Goal: Task Accomplishment & Management: Manage account settings

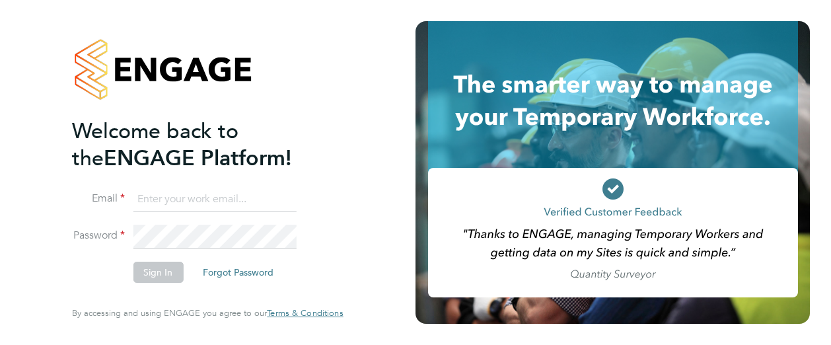
type input "[PERSON_NAME][EMAIL_ADDRESS][PERSON_NAME][DOMAIN_NAME]"
click at [145, 272] on button "Sign In" at bounding box center [158, 272] width 50 height 21
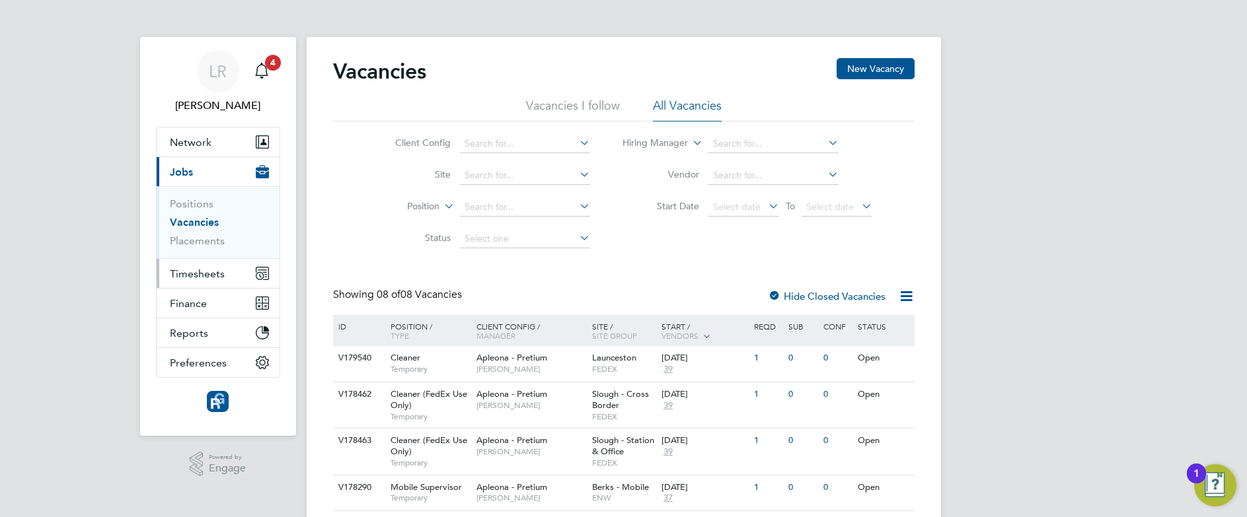
click at [179, 270] on span "Timesheets" at bounding box center [197, 274] width 55 height 13
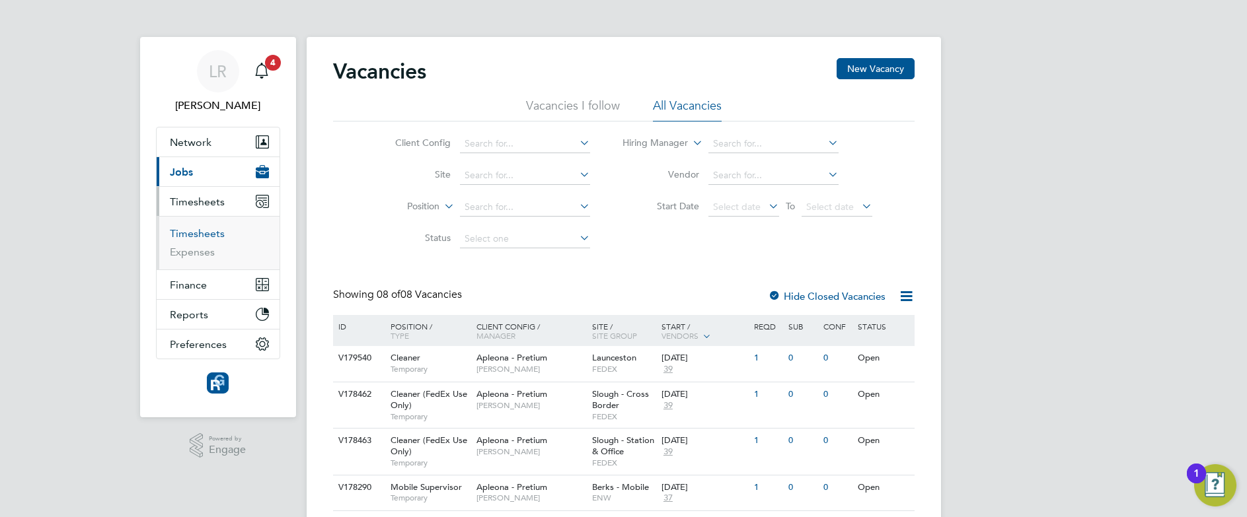
click at [190, 235] on link "Timesheets" at bounding box center [197, 233] width 55 height 13
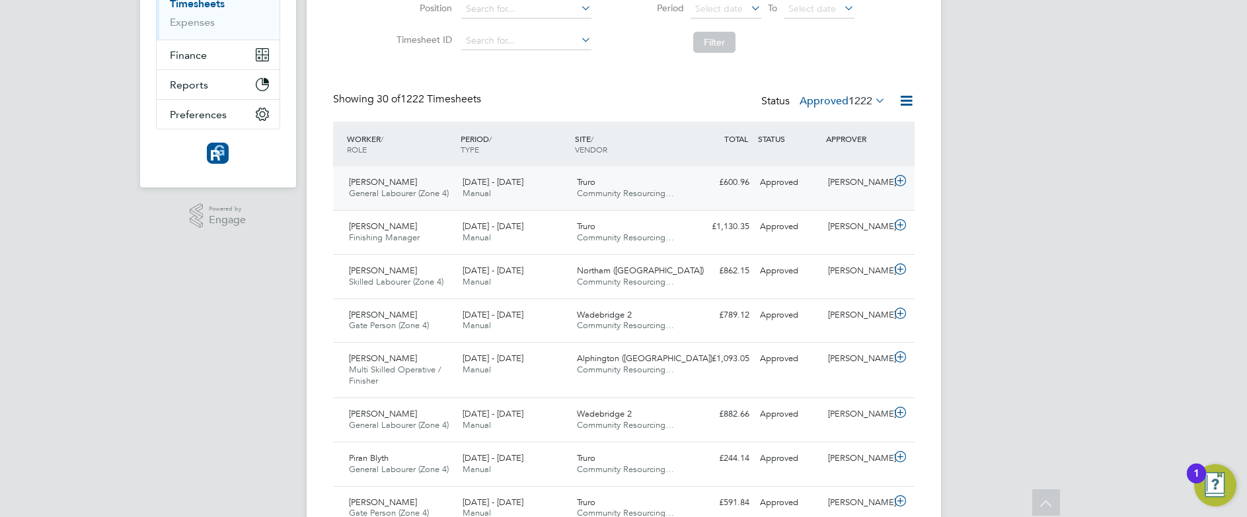
click at [548, 184] on div "[DATE] - [DATE] Manual" at bounding box center [514, 188] width 114 height 33
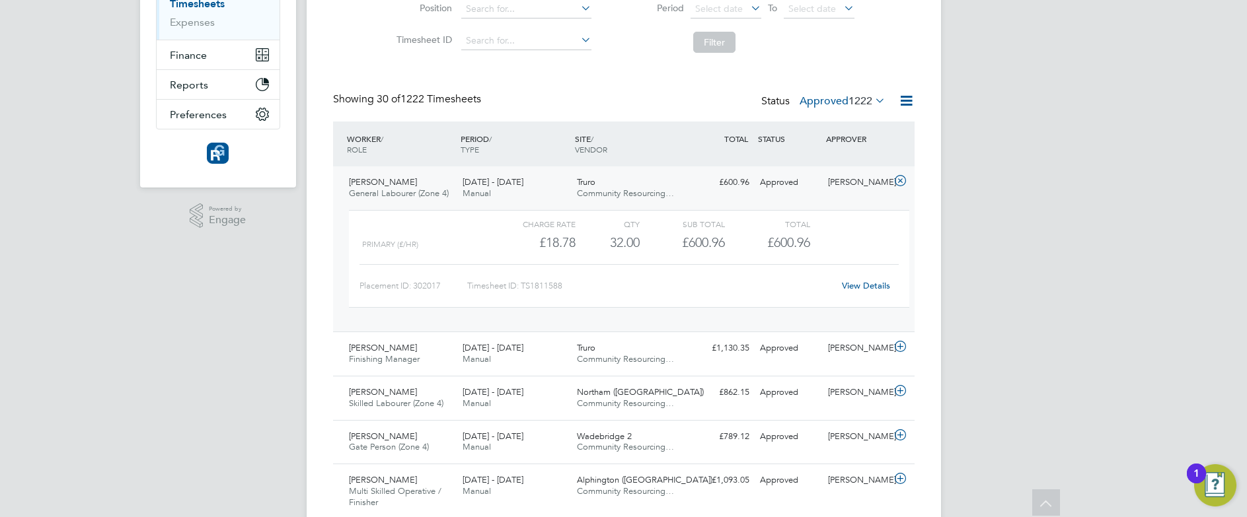
click at [697, 174] on div "£600.96 Approved" at bounding box center [720, 183] width 69 height 22
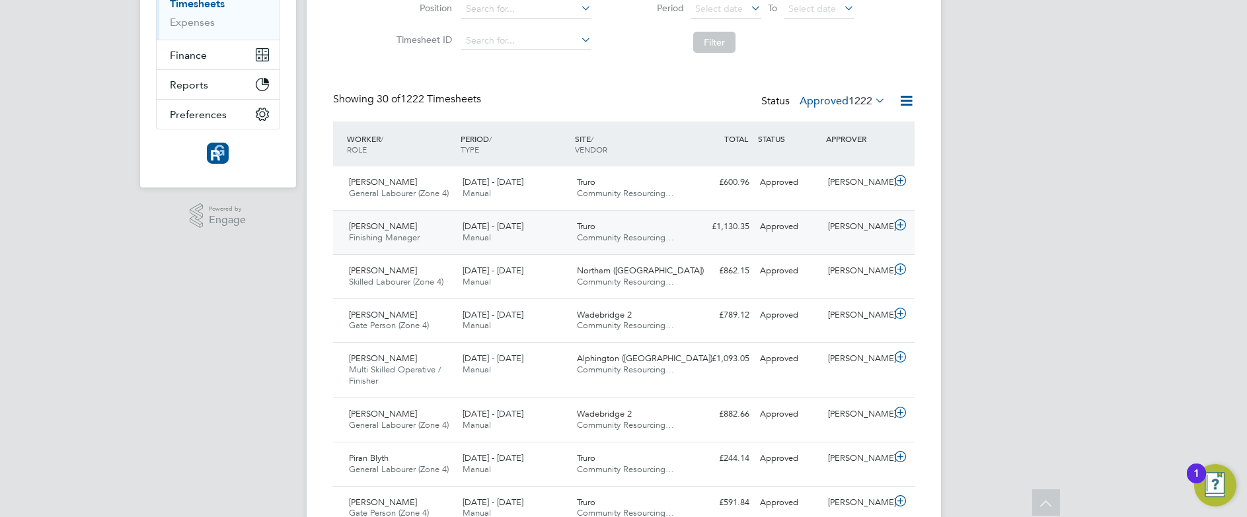
click at [689, 240] on div "[PERSON_NAME] Finishing Manager [DATE] - [DATE] [DATE] - [DATE] Manual Truro Co…" at bounding box center [623, 232] width 581 height 44
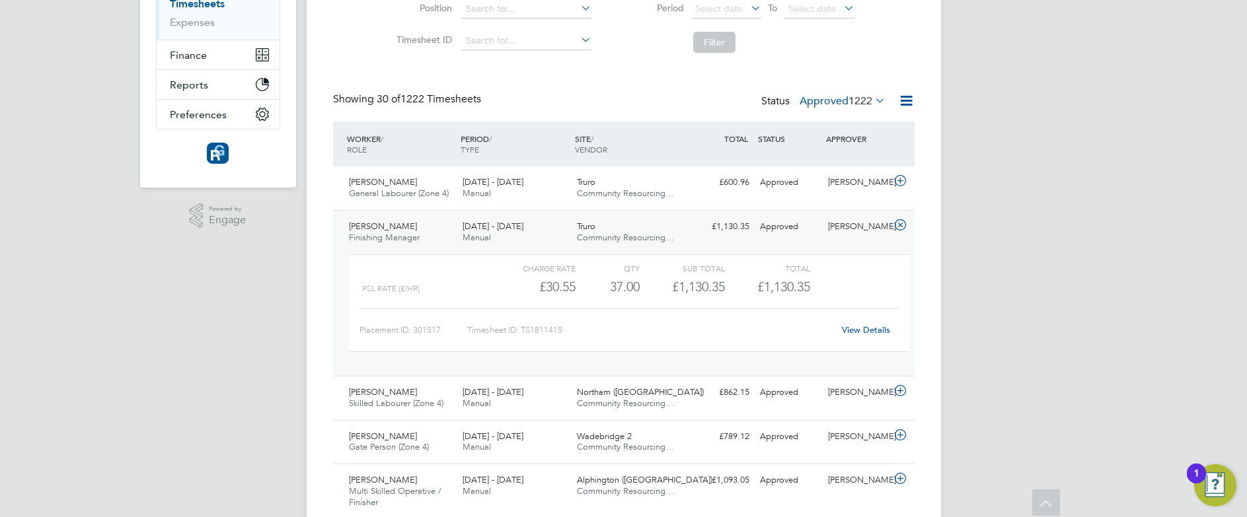
click at [833, 99] on label "Approved 1222" at bounding box center [842, 100] width 86 height 13
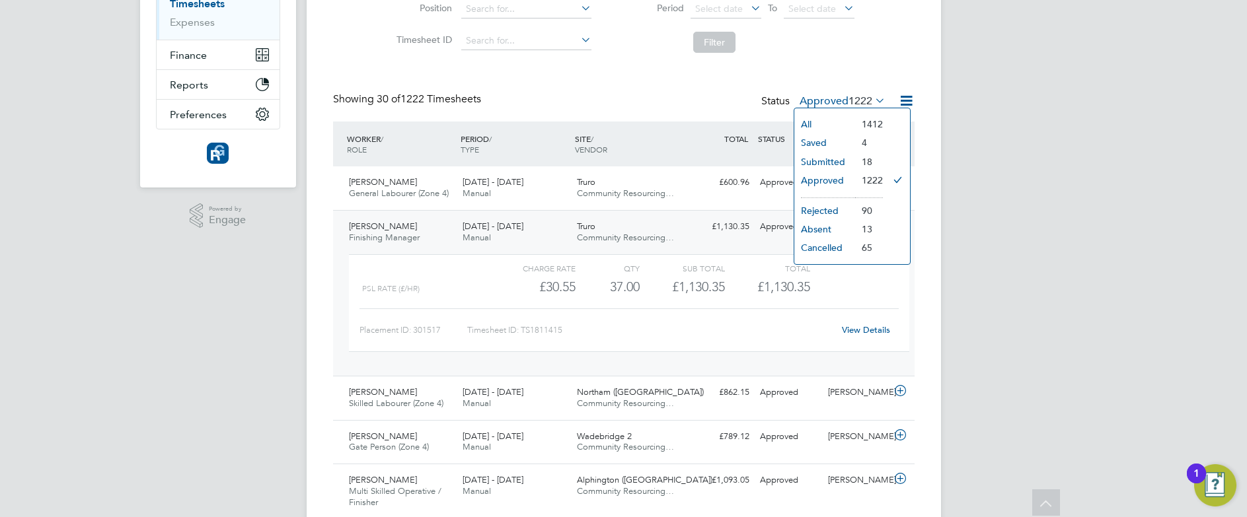
click at [833, 99] on label "Approved 1222" at bounding box center [842, 100] width 86 height 13
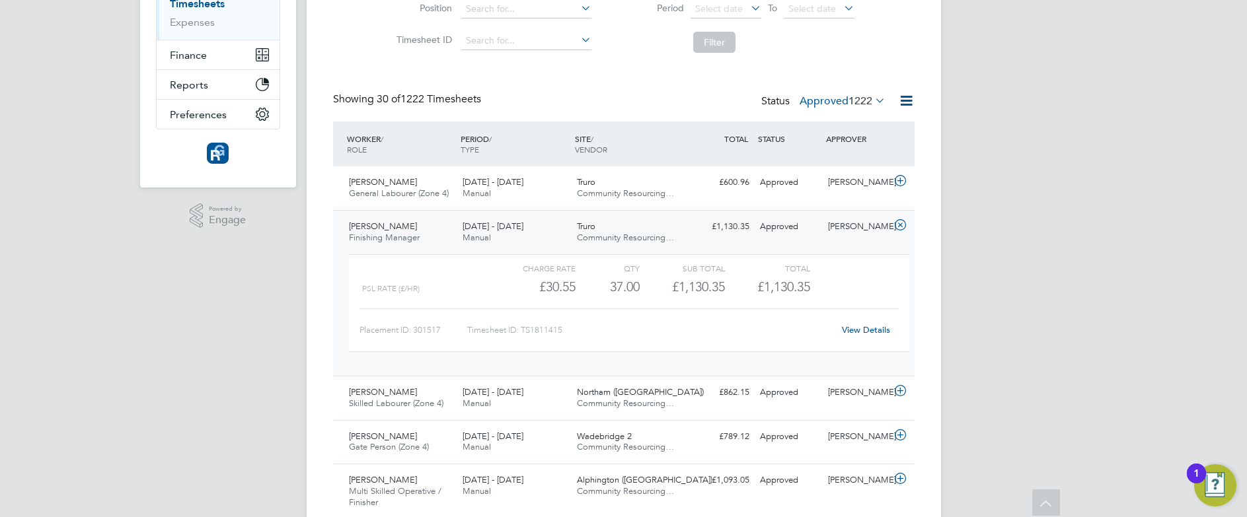
click at [671, 225] on div "Truro Community Resourcing…" at bounding box center [628, 232] width 114 height 33
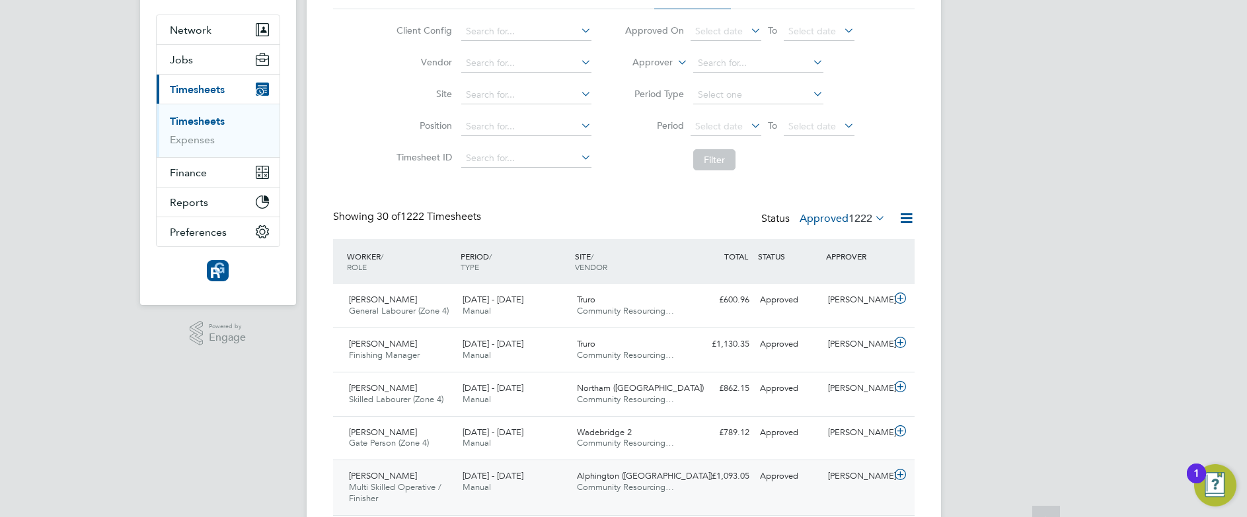
scroll to position [114, 0]
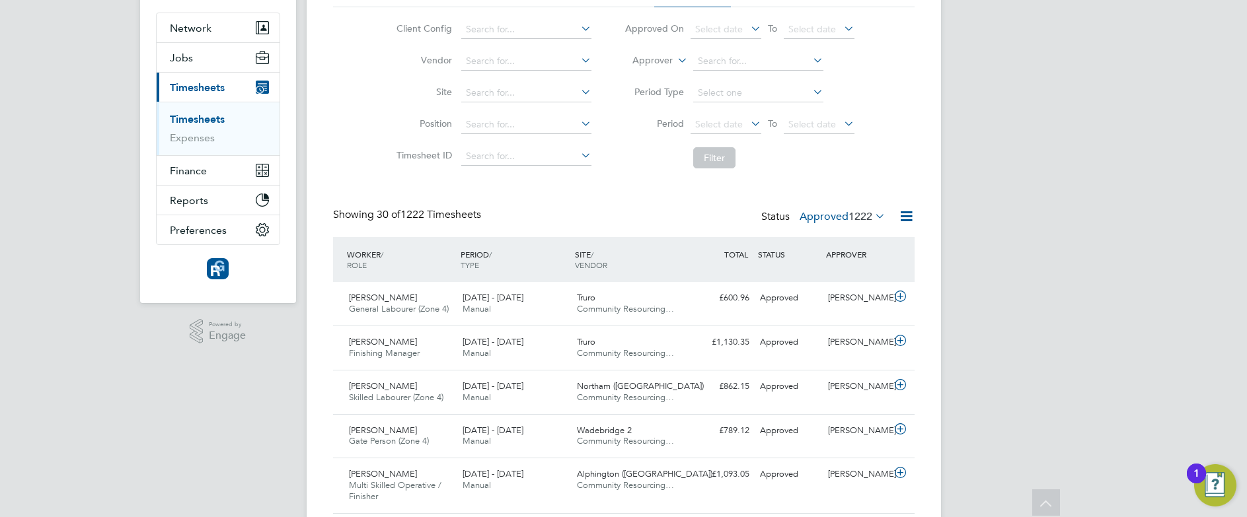
click at [832, 215] on label "Approved 1222" at bounding box center [842, 216] width 86 height 13
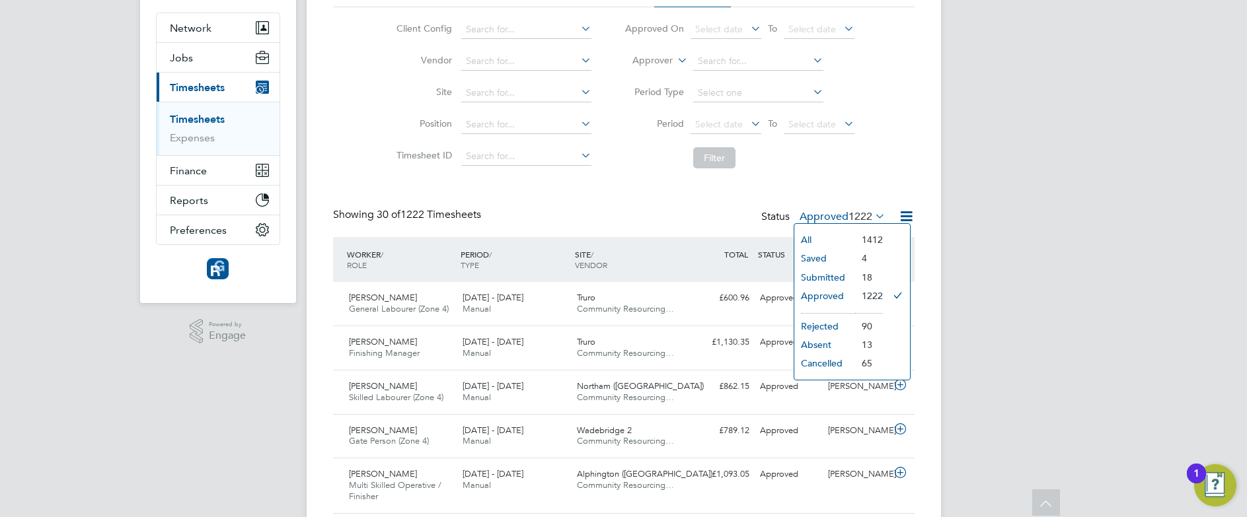
click at [822, 273] on li "Submitted" at bounding box center [824, 277] width 61 height 18
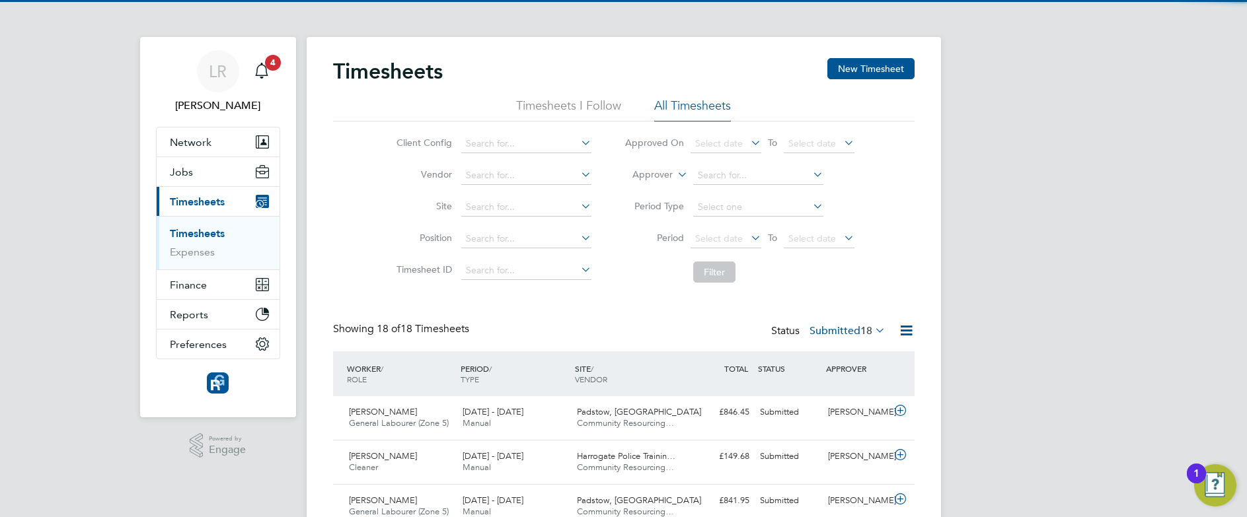
scroll to position [7, 7]
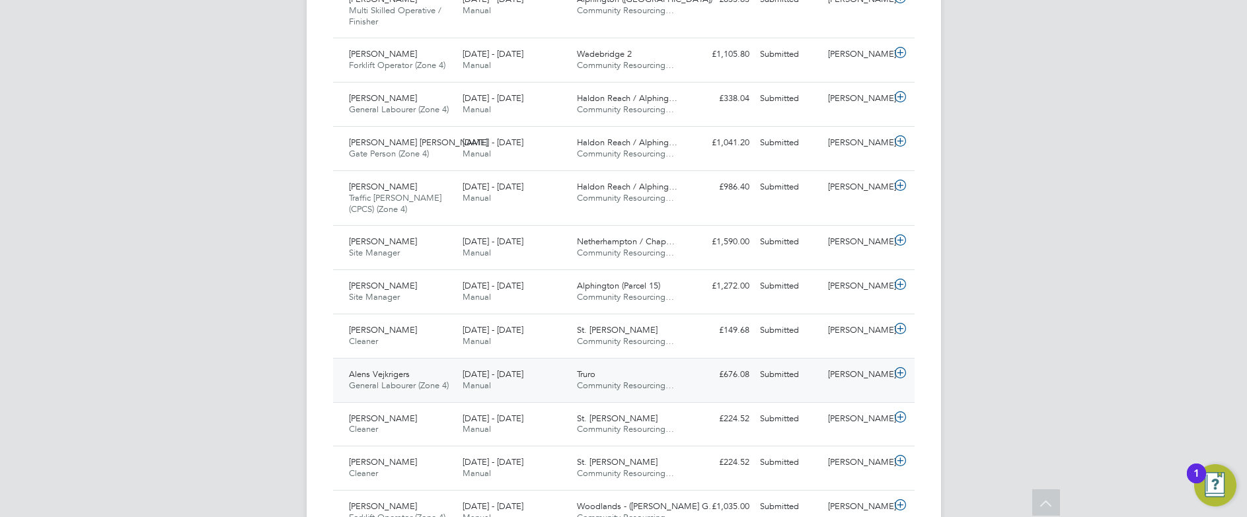
click at [536, 376] on div "[DATE] - [DATE] Manual" at bounding box center [514, 380] width 114 height 33
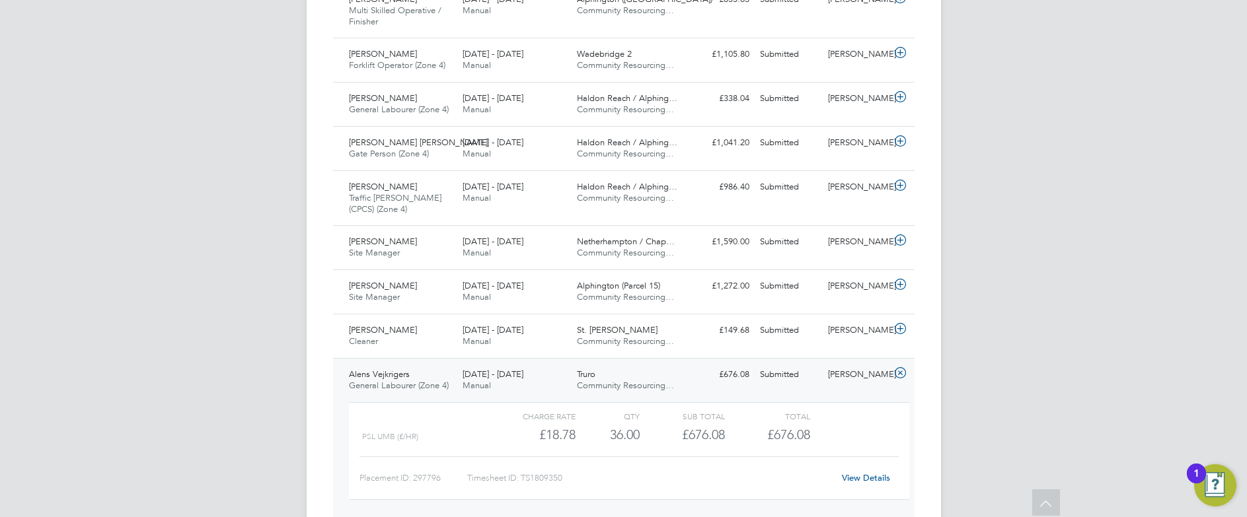
click at [562, 381] on div "[DATE] - [DATE] Manual" at bounding box center [514, 380] width 114 height 33
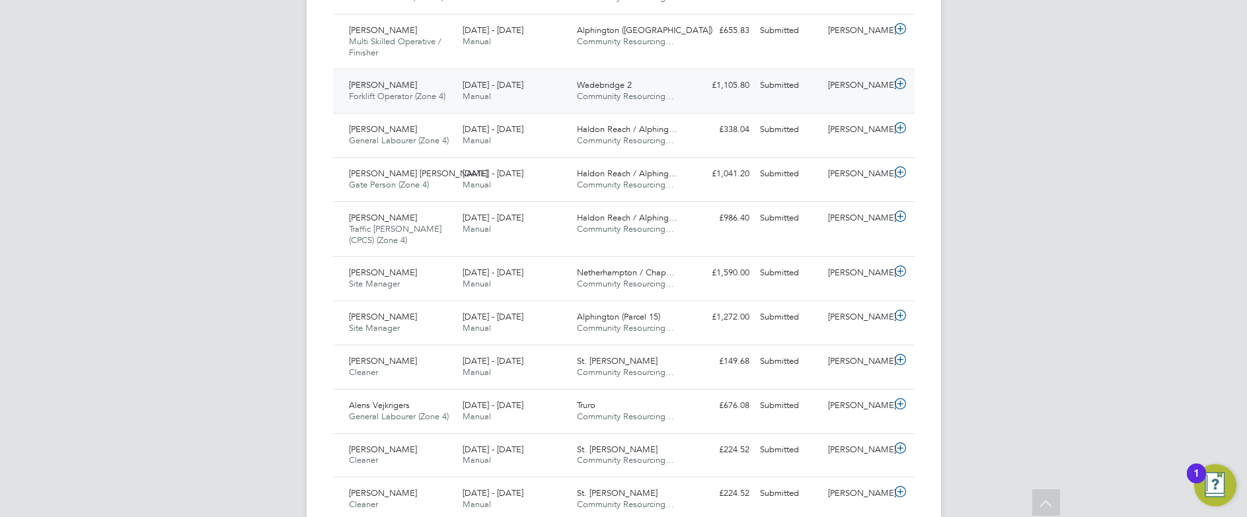
click at [548, 91] on div "[DATE] - [DATE] Manual" at bounding box center [514, 91] width 114 height 33
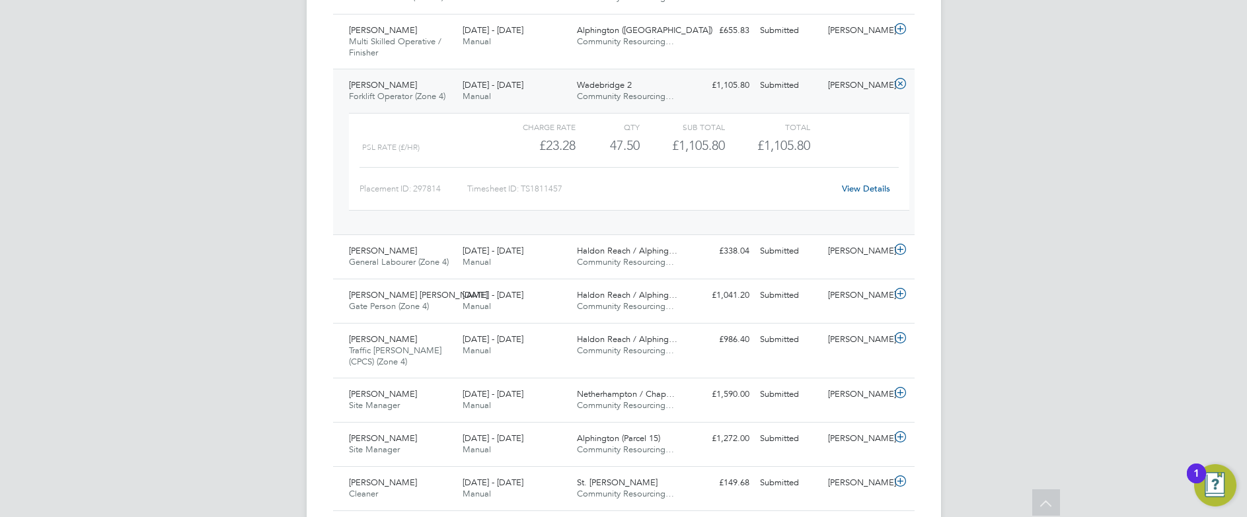
click at [553, 98] on div "[DATE] - [DATE] Manual" at bounding box center [514, 91] width 114 height 33
